Goal: Task Accomplishment & Management: Manage account settings

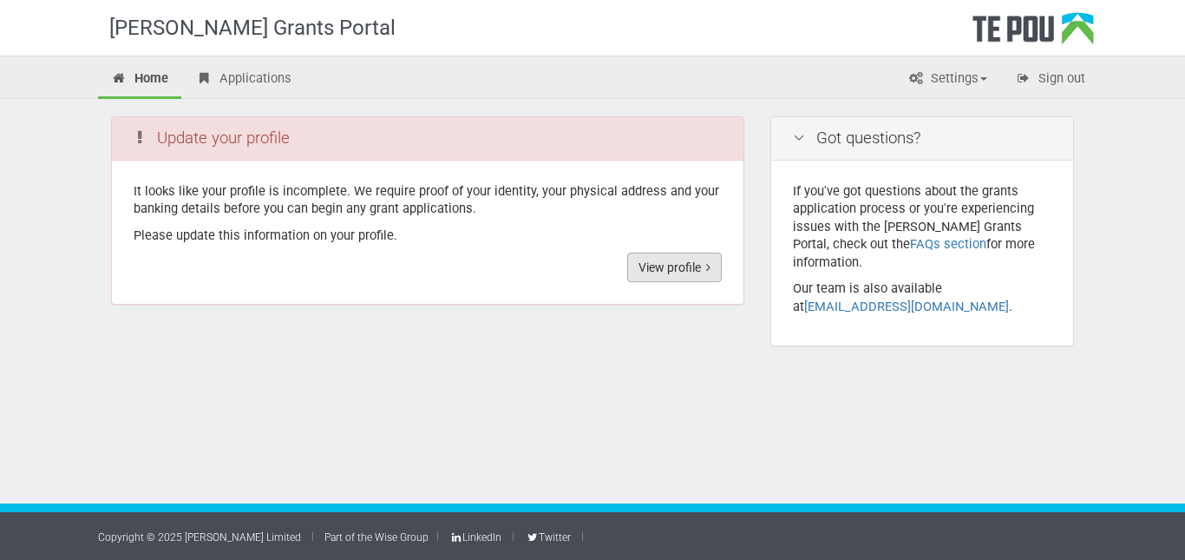
click at [665, 257] on link "View profile" at bounding box center [674, 266] width 95 height 29
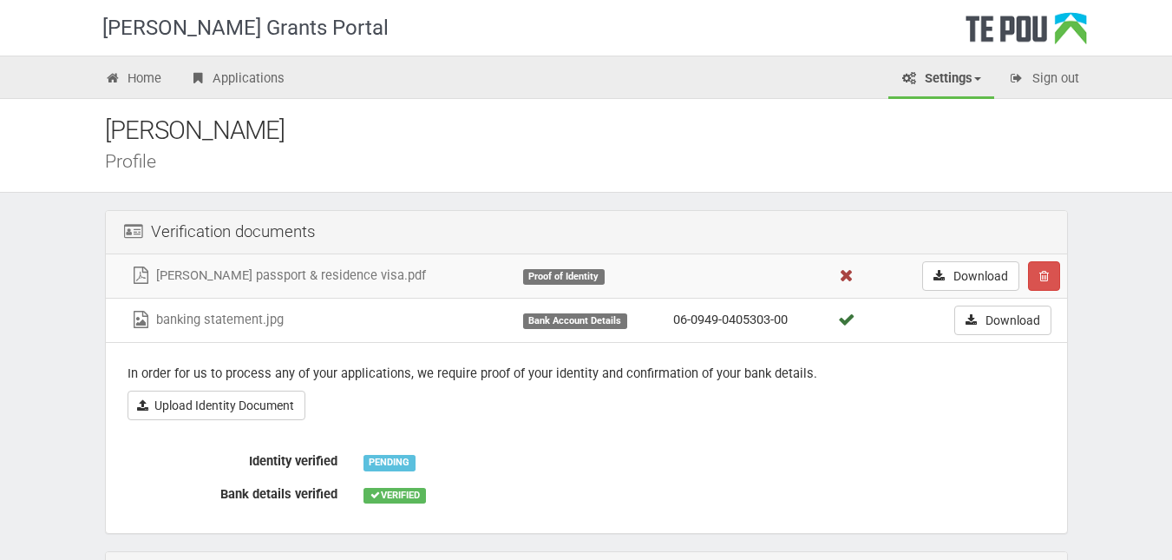
click at [555, 278] on div "Proof of Identity" at bounding box center [564, 277] width 82 height 16
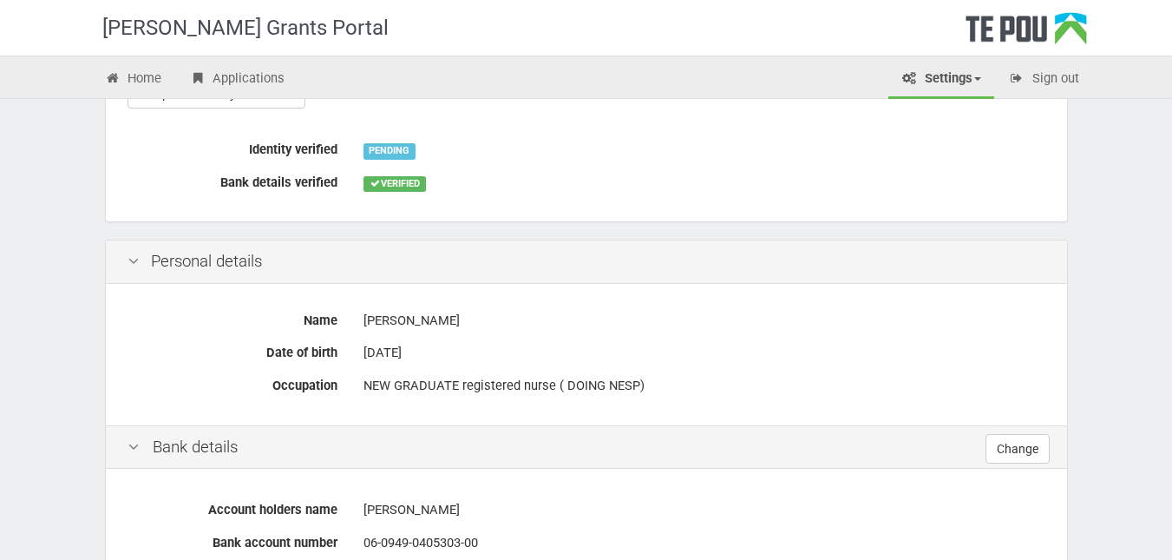
scroll to position [310, 0]
click at [386, 153] on div "PENDING" at bounding box center [389, 153] width 52 height 16
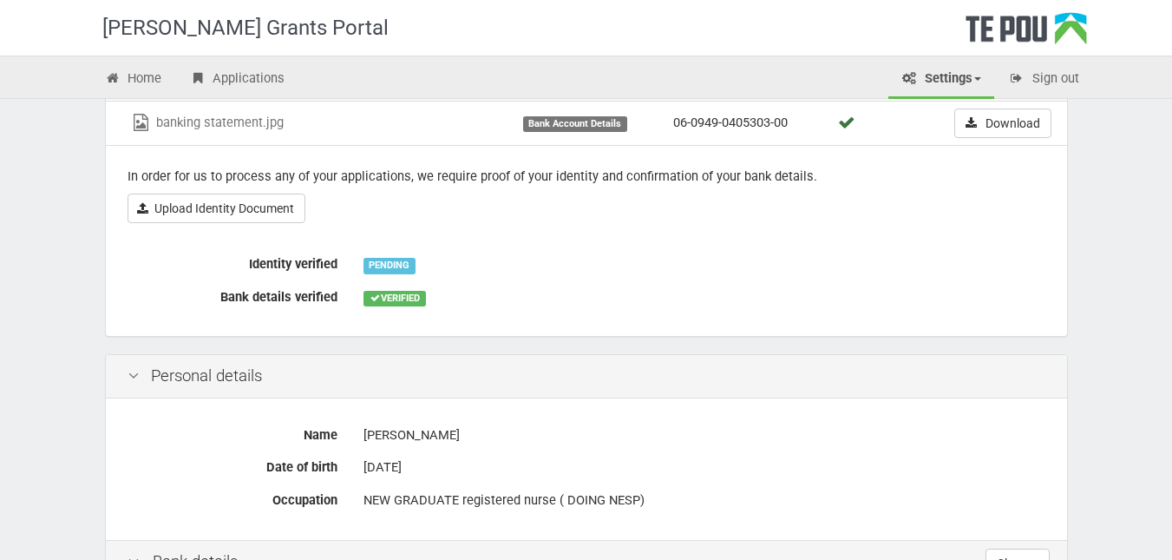
scroll to position [0, 0]
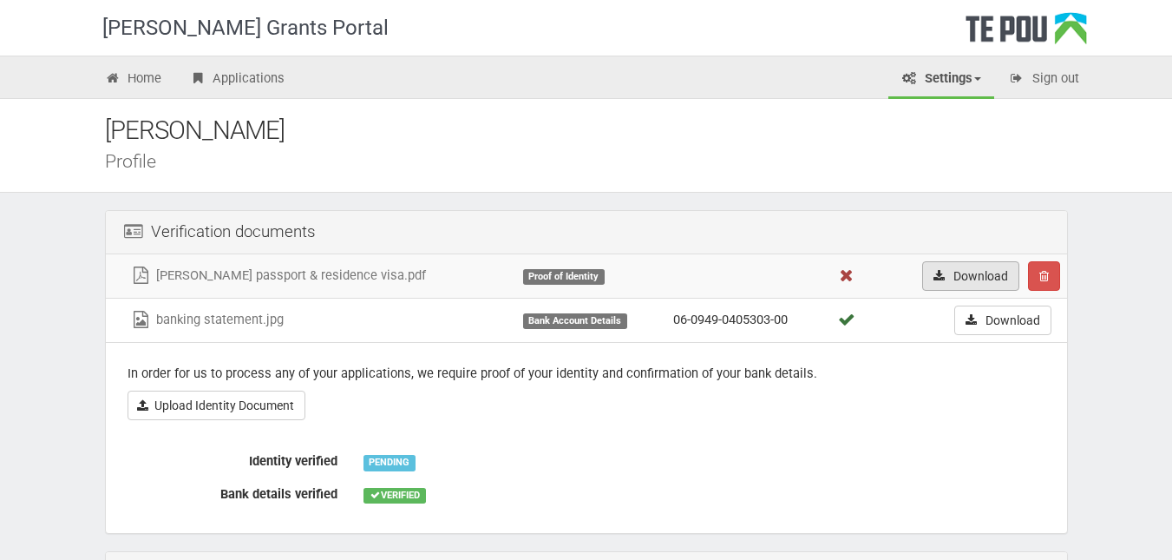
click at [974, 278] on link "Download" at bounding box center [970, 275] width 97 height 29
click at [1053, 278] on button "button" at bounding box center [1044, 275] width 32 height 29
click at [1048, 279] on icon "button" at bounding box center [1044, 276] width 10 height 12
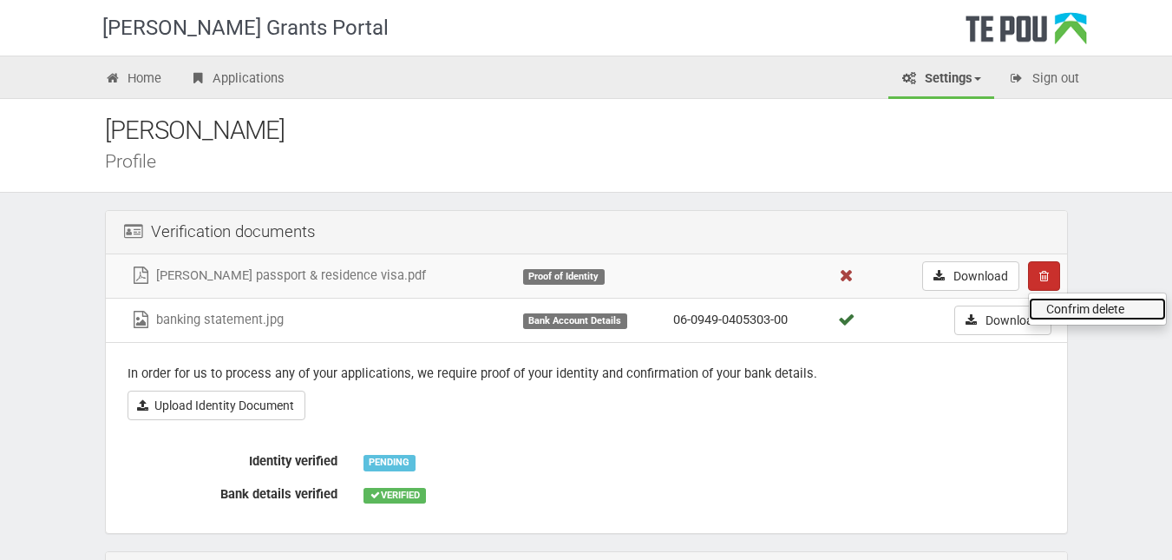
click at [1059, 300] on link "Confrim delete" at bounding box center [1097, 309] width 137 height 23
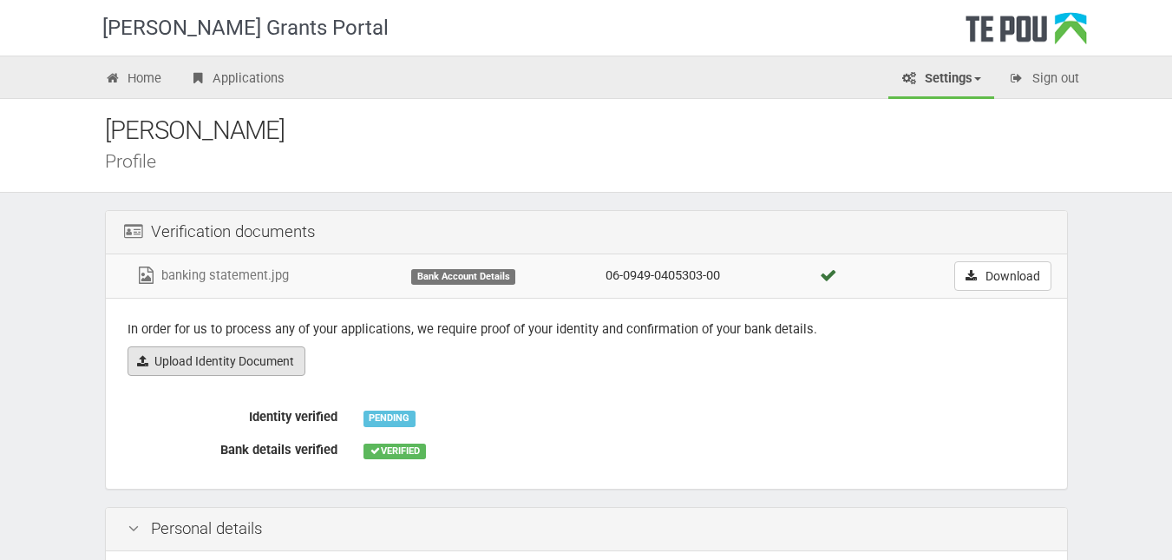
click at [230, 361] on link "Upload Identity Document" at bounding box center [217, 360] width 178 height 29
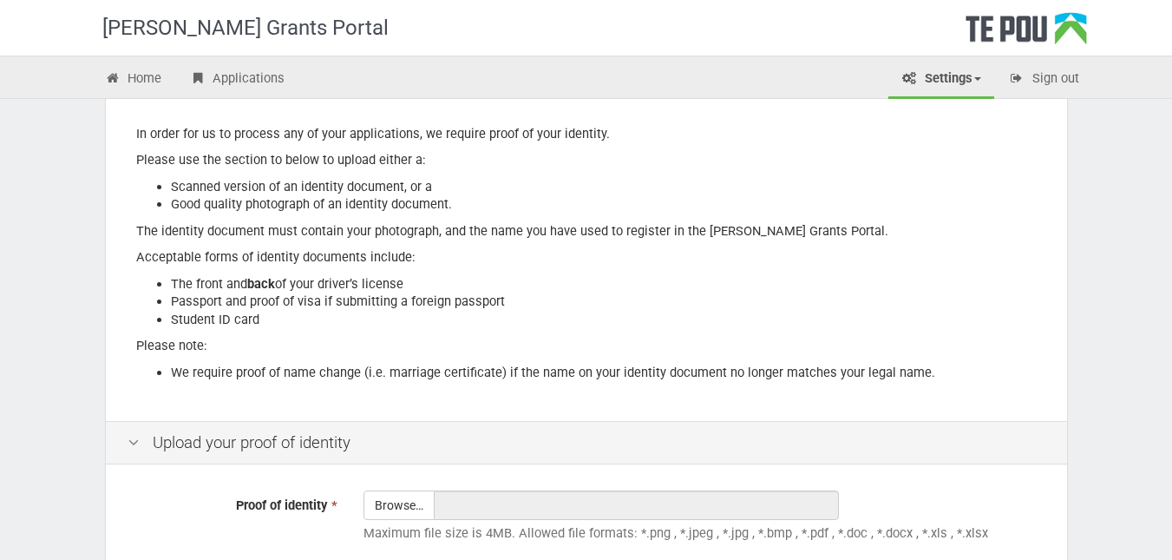
scroll to position [71, 0]
